Goal: Check status: Check status

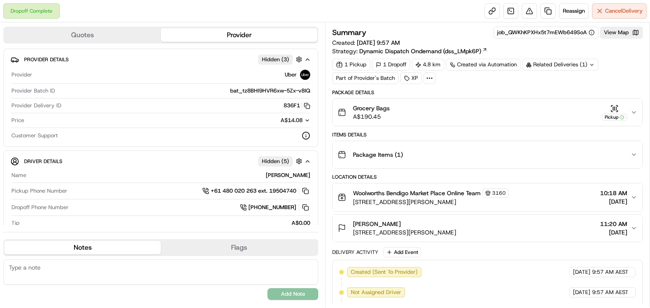
click at [551, 65] on div "Related Deliveries (1)" at bounding box center [560, 65] width 76 height 12
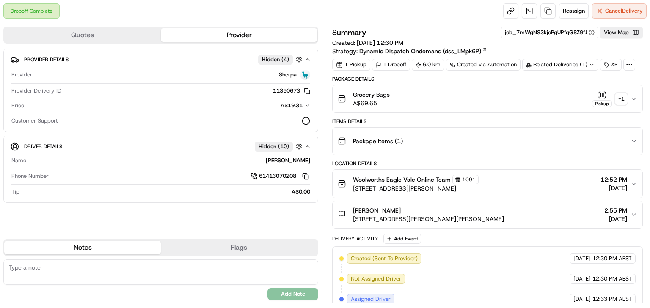
click at [621, 94] on div "+ 1" at bounding box center [621, 99] width 12 height 12
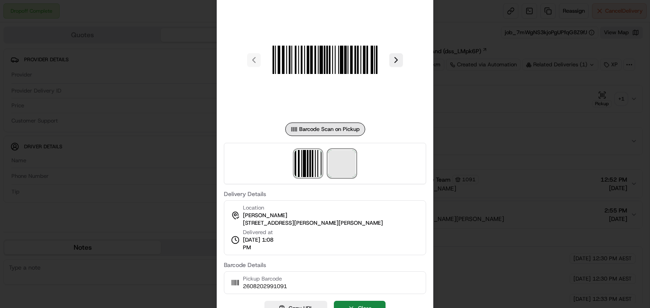
click at [335, 171] on span at bounding box center [341, 163] width 27 height 27
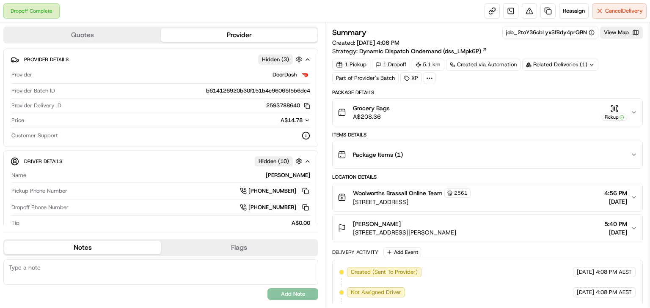
click at [559, 60] on div "Related Deliveries (1)" at bounding box center [560, 65] width 76 height 12
click at [469, 157] on div "Package Items ( 1 )" at bounding box center [483, 154] width 293 height 17
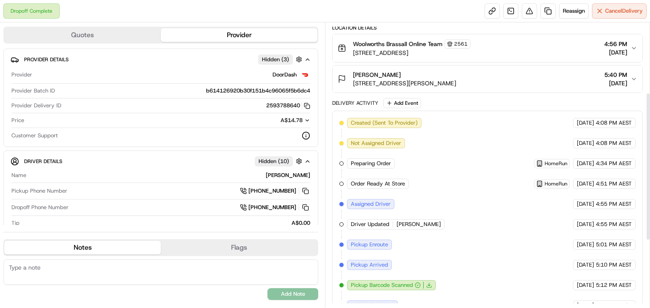
scroll to position [203, 0]
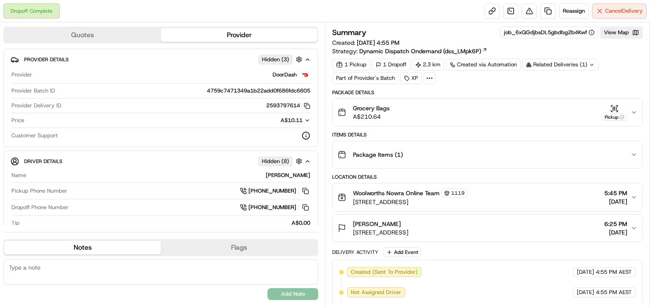
click at [628, 112] on div "Grocery Bags A$210.64 Pickup" at bounding box center [483, 112] width 293 height 17
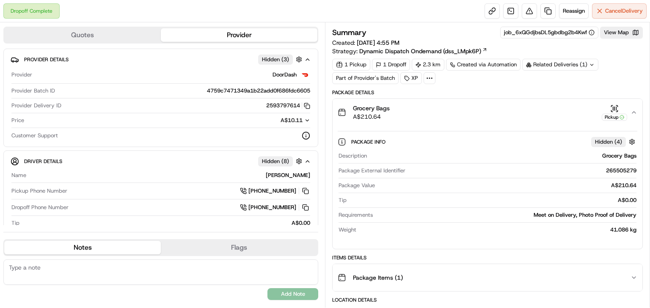
click at [628, 112] on div "Grocery Bags A$210.64 Pickup" at bounding box center [483, 112] width 293 height 17
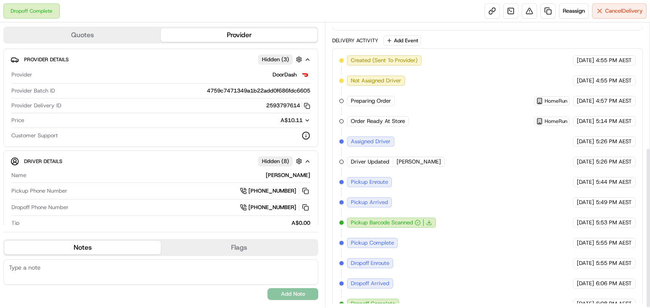
scroll to position [221, 0]
